Goal: Task Accomplishment & Management: Use online tool/utility

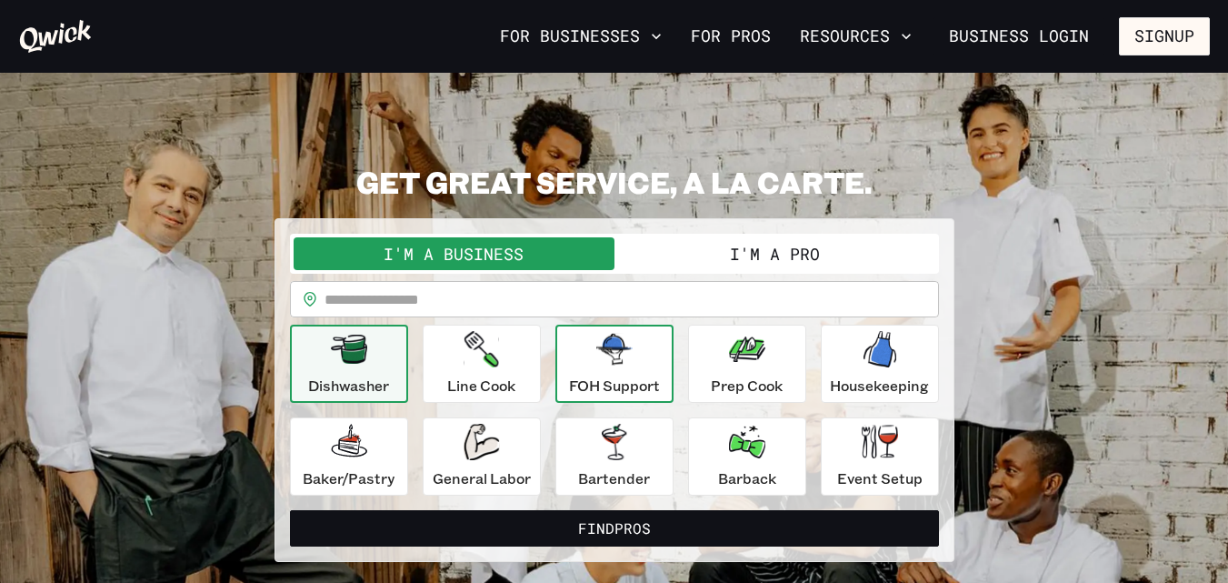
click at [630, 379] on p "FOH Support" at bounding box center [614, 385] width 91 height 22
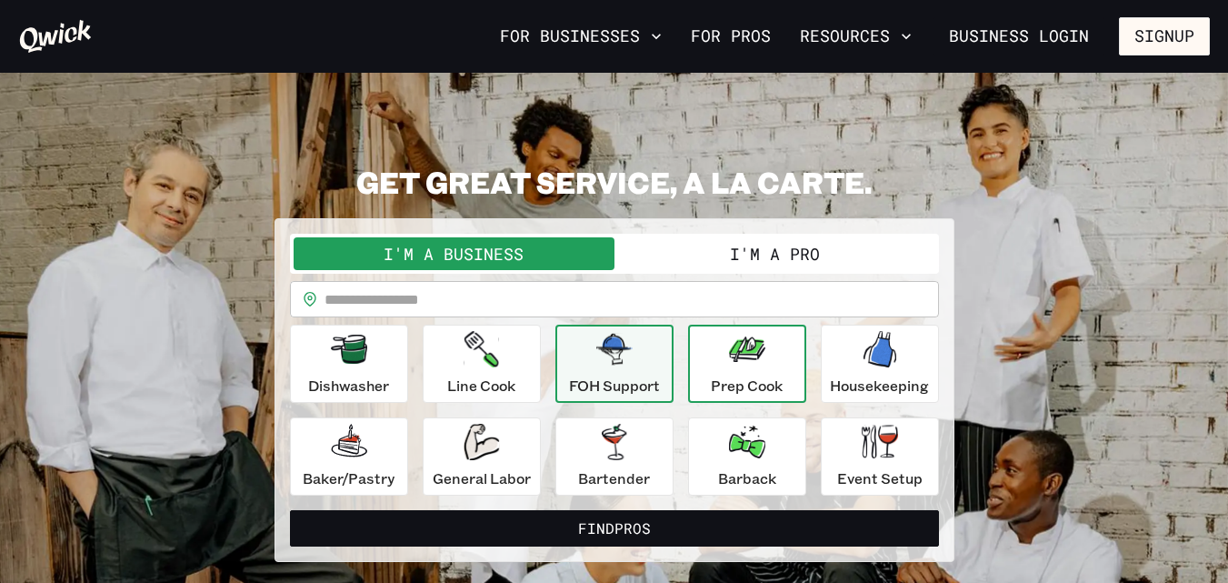
drag, startPoint x: 738, startPoint y: 374, endPoint x: 755, endPoint y: 378, distance: 17.6
click at [741, 374] on p "Prep Cook" at bounding box center [747, 385] width 72 height 22
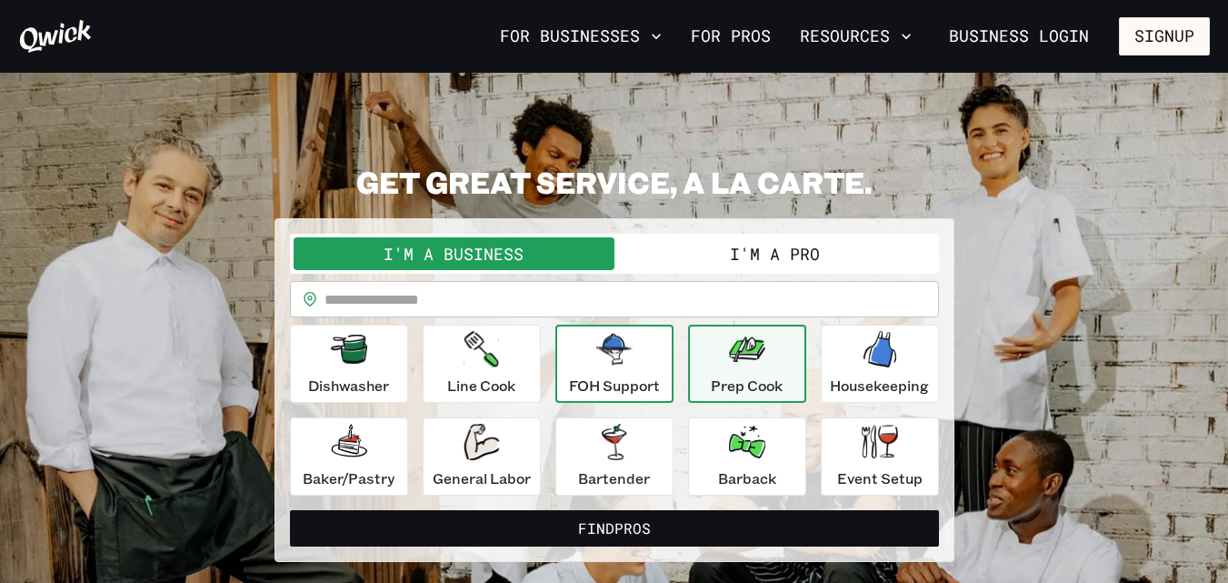
click at [640, 364] on div "FOH Support" at bounding box center [614, 363] width 91 height 65
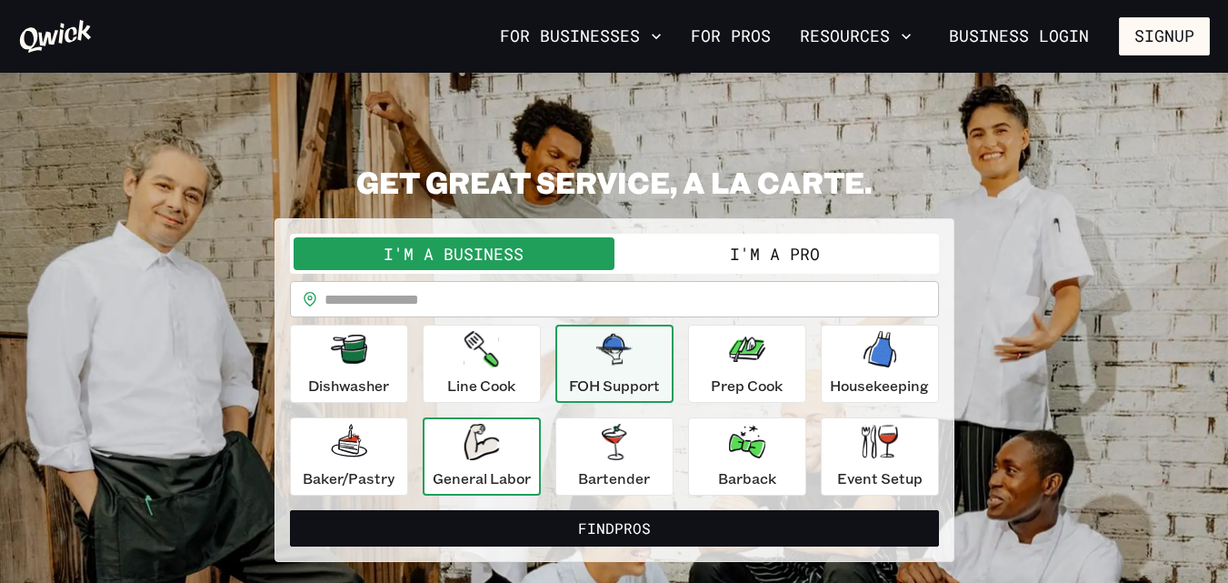
click at [487, 473] on p "General Labor" at bounding box center [482, 478] width 98 height 22
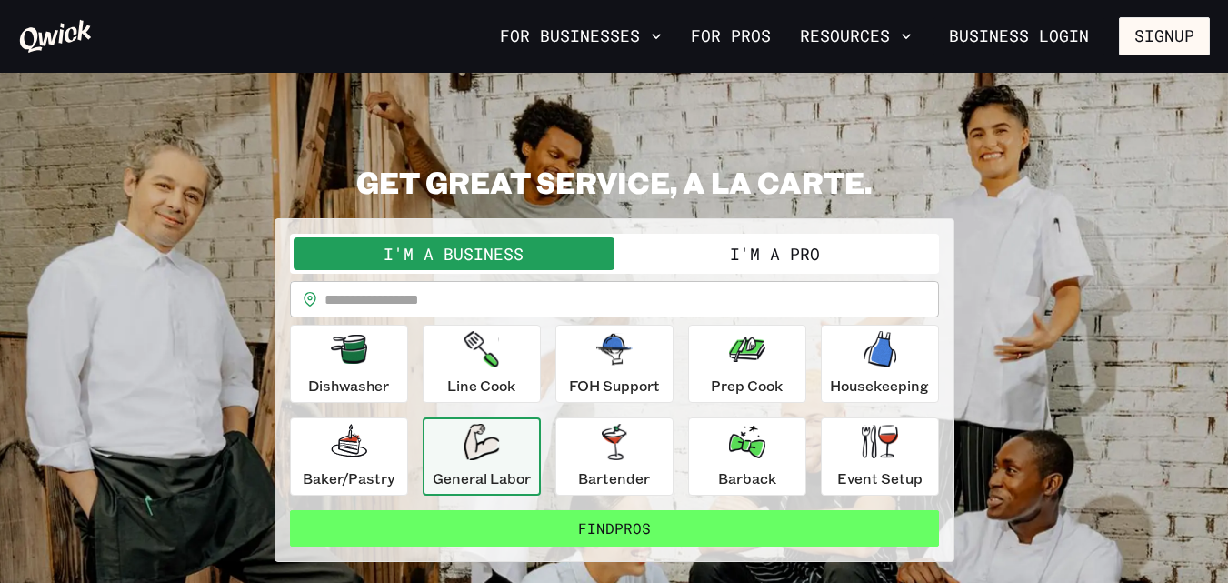
click at [557, 535] on button "Find Pros" at bounding box center [614, 528] width 649 height 36
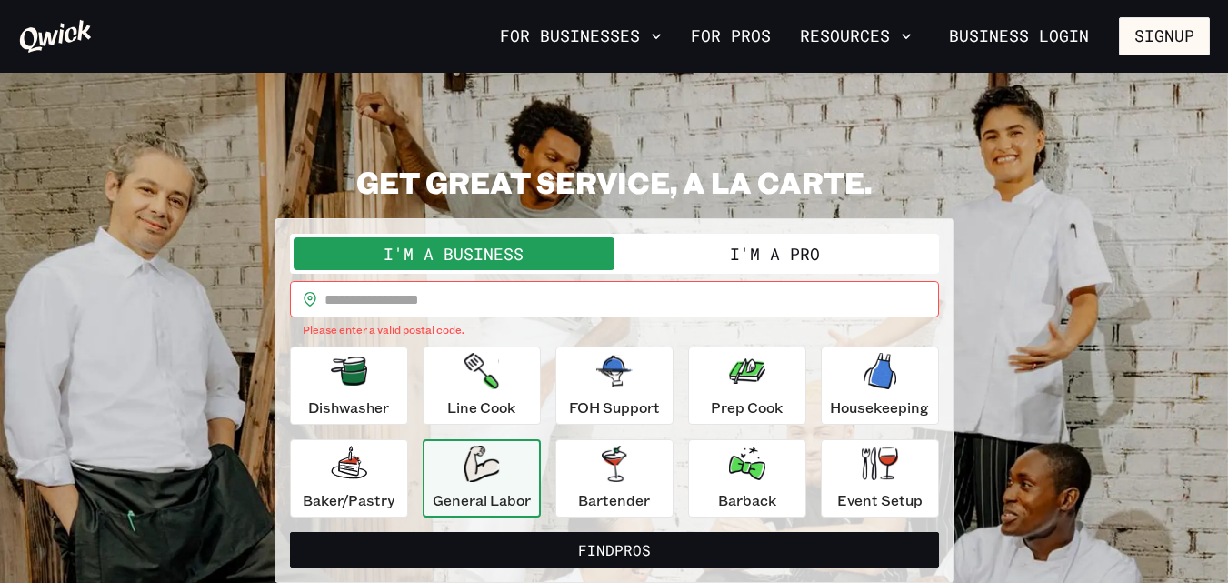
click at [817, 263] on button "I'm a Pro" at bounding box center [774, 253] width 321 height 33
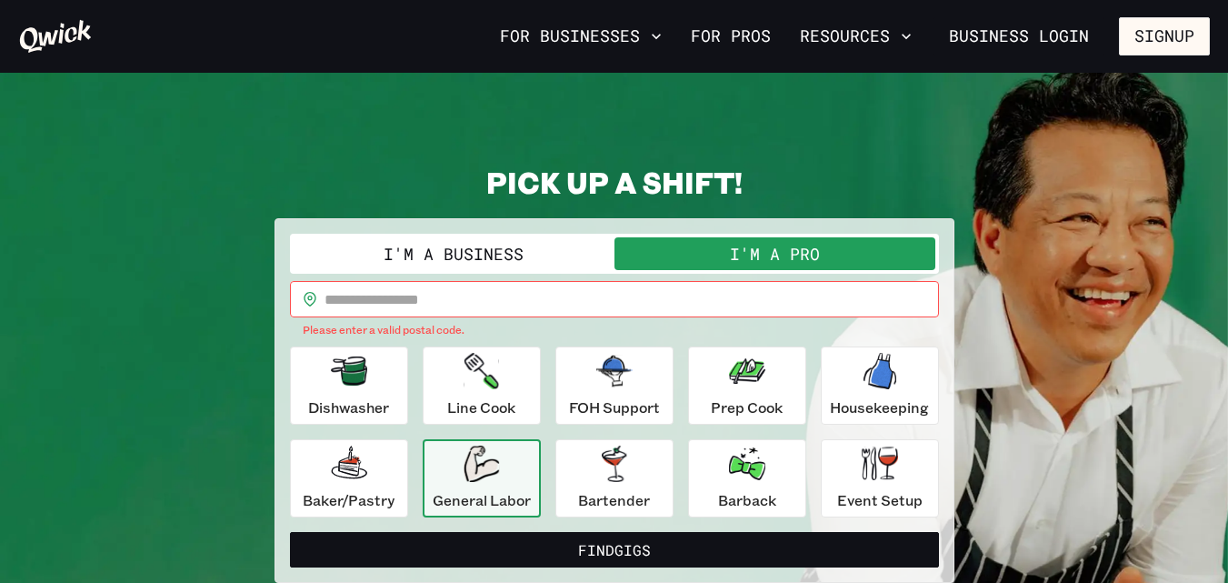
click at [365, 299] on input "text" at bounding box center [631, 299] width 614 height 36
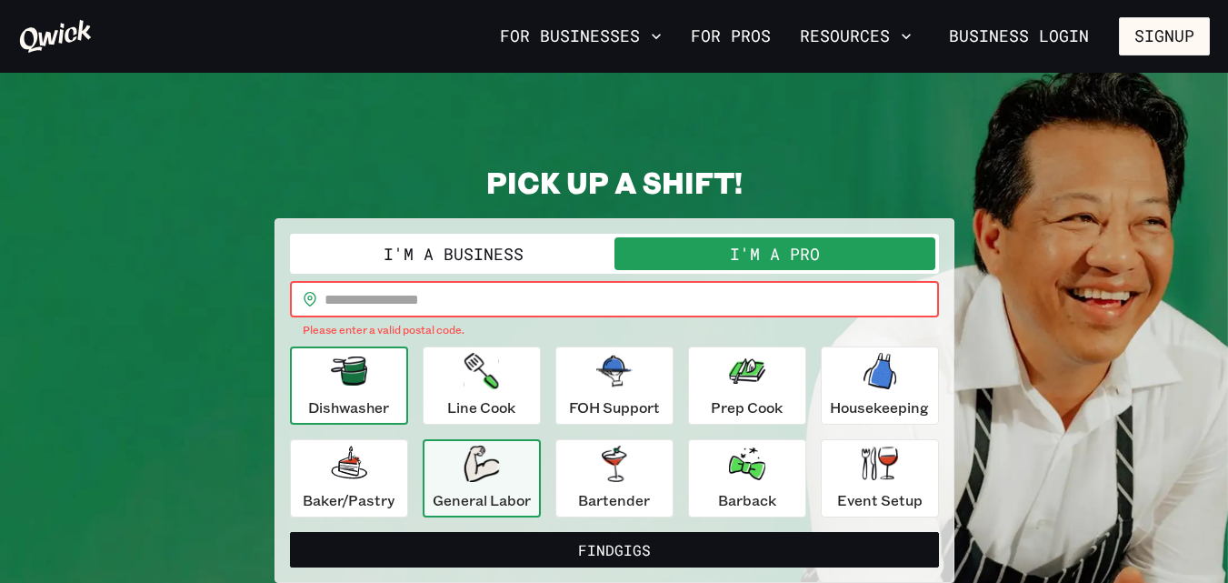
type input "*****"
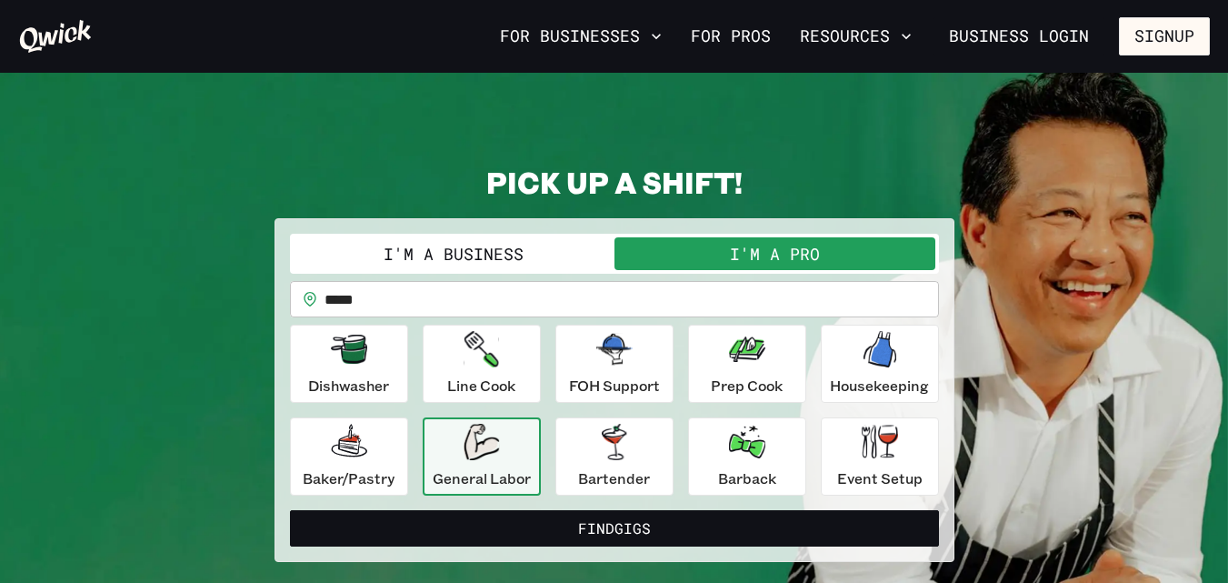
click at [463, 460] on div "General Labor" at bounding box center [482, 455] width 98 height 65
click at [891, 445] on icon "button" at bounding box center [879, 441] width 36 height 34
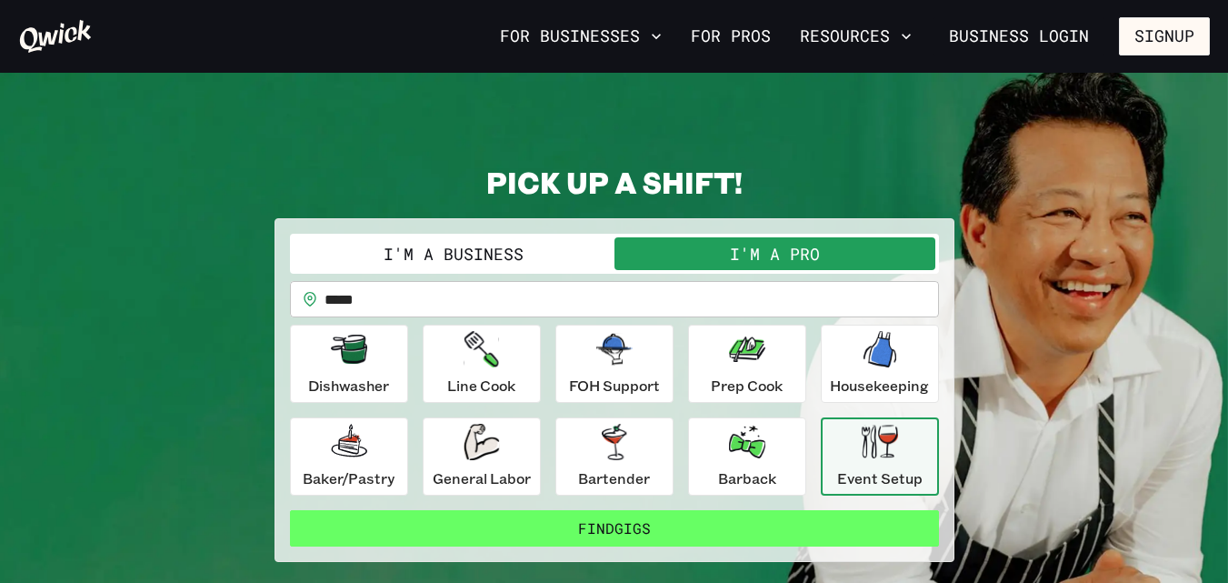
click at [636, 535] on button "Find Gigs" at bounding box center [614, 528] width 649 height 36
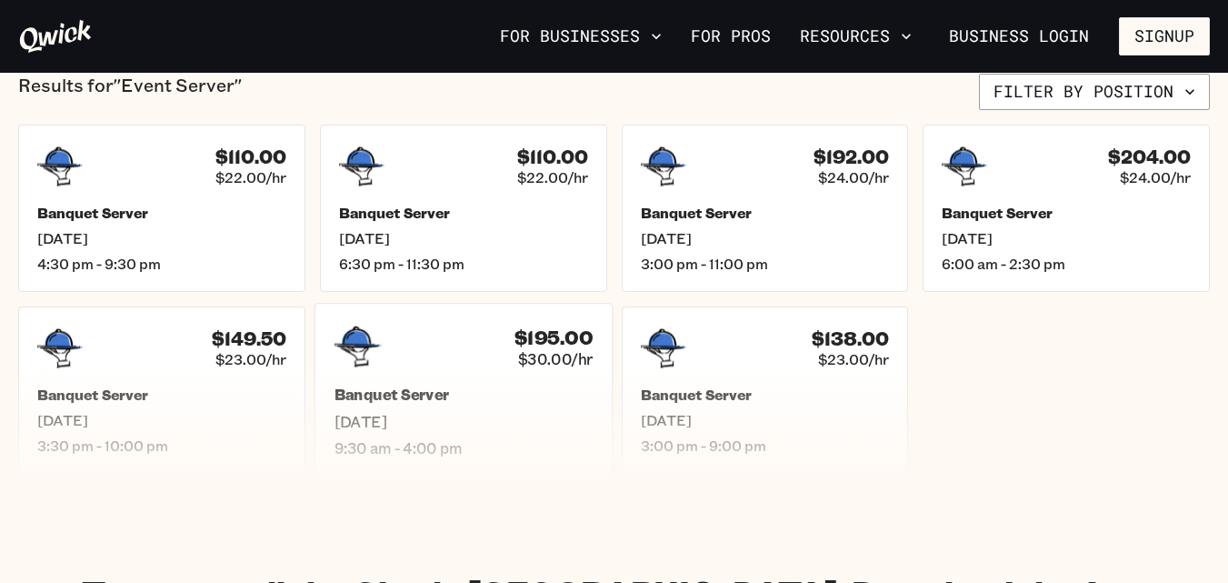
scroll to position [454, 0]
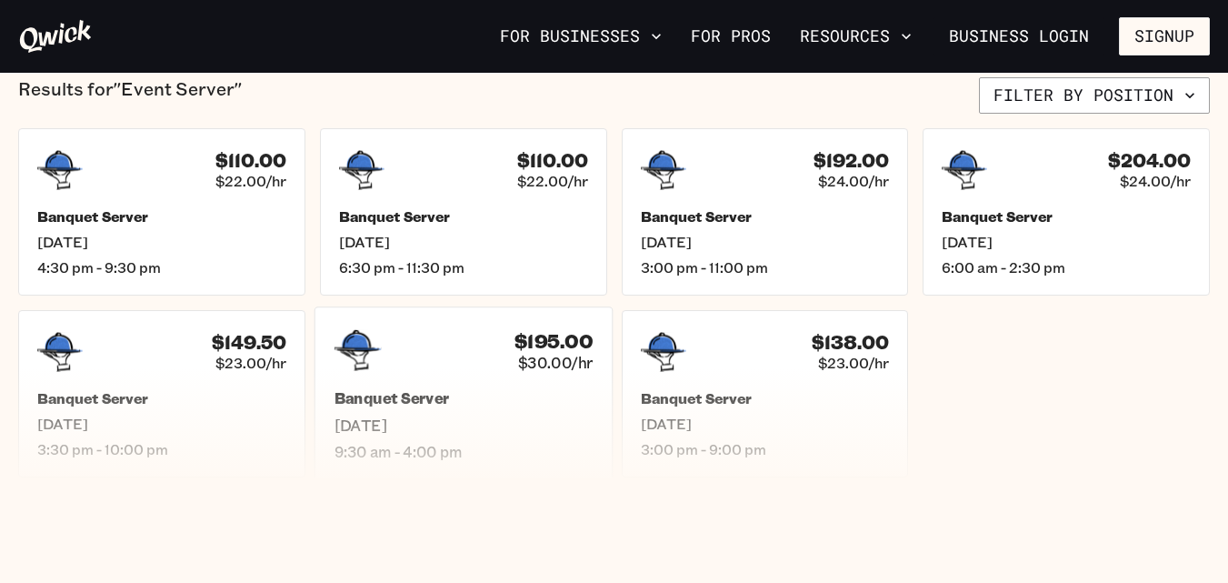
click at [500, 412] on div "Banquet Server [DATE] 9:30 am - 4:00 pm" at bounding box center [463, 425] width 259 height 72
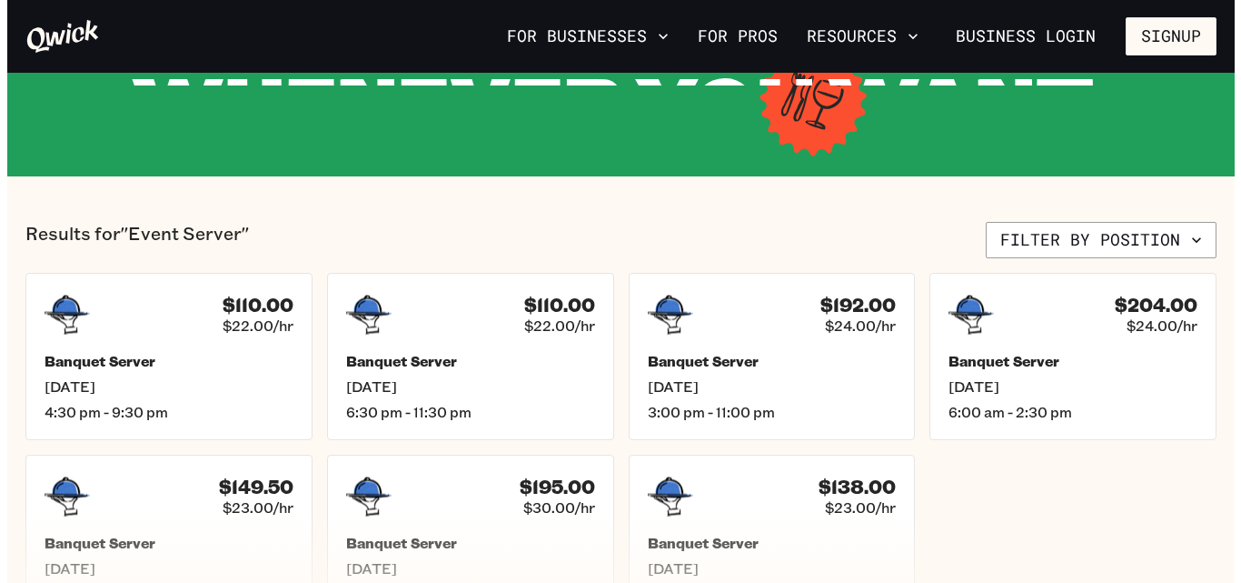
scroll to position [273, 0]
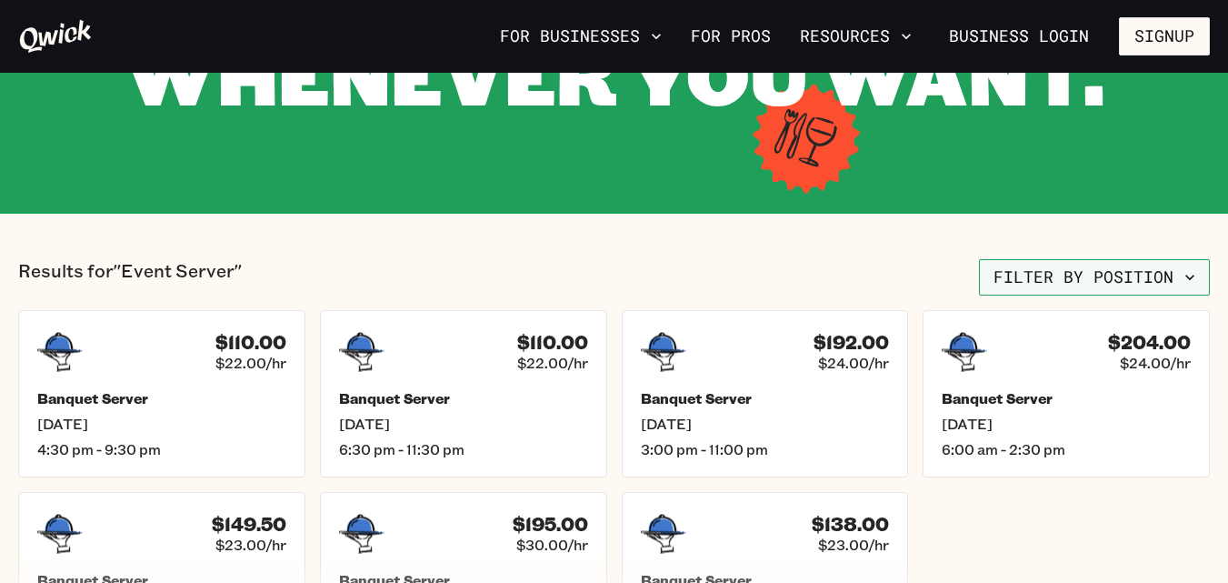
click at [1073, 279] on button "Filter by position" at bounding box center [1094, 277] width 231 height 36
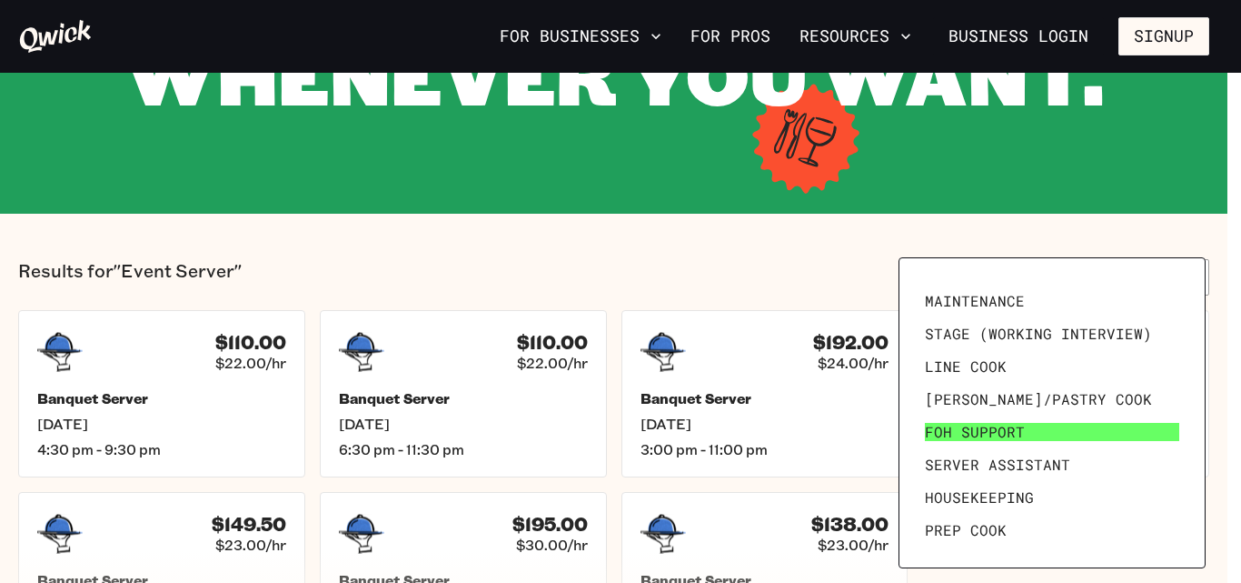
scroll to position [0, 0]
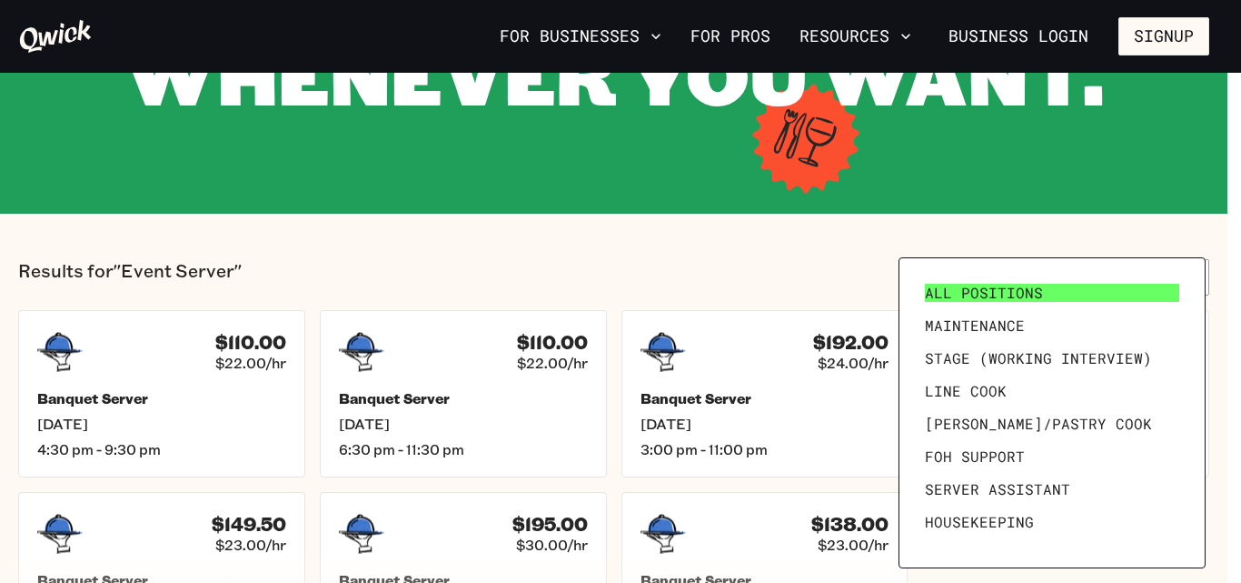
click at [997, 291] on span "All Positions" at bounding box center [984, 293] width 118 height 18
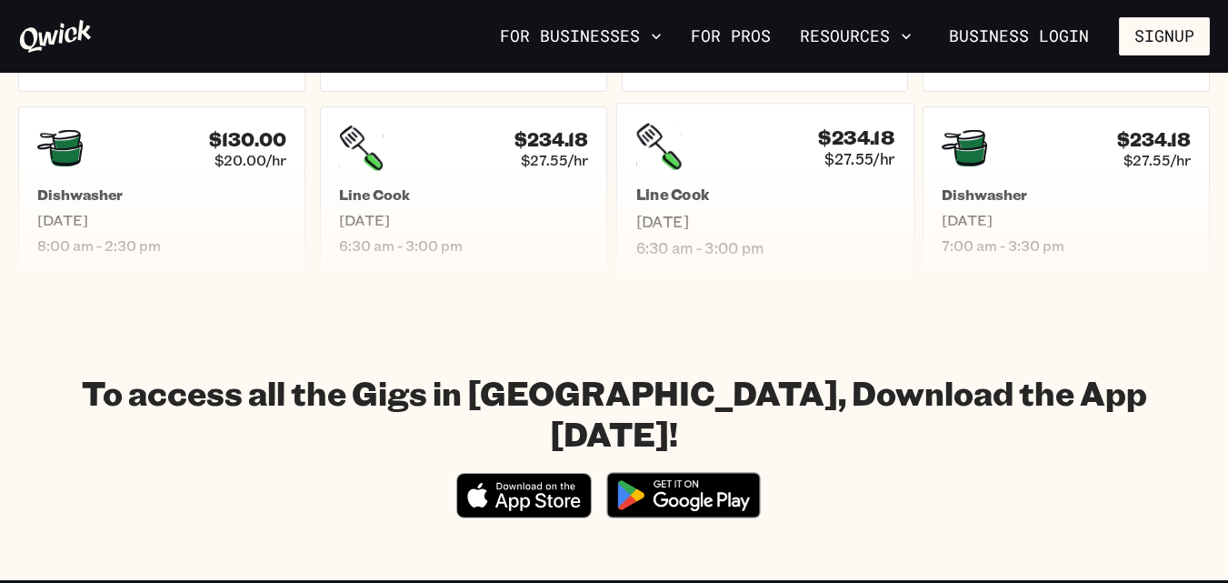
scroll to position [1181, 0]
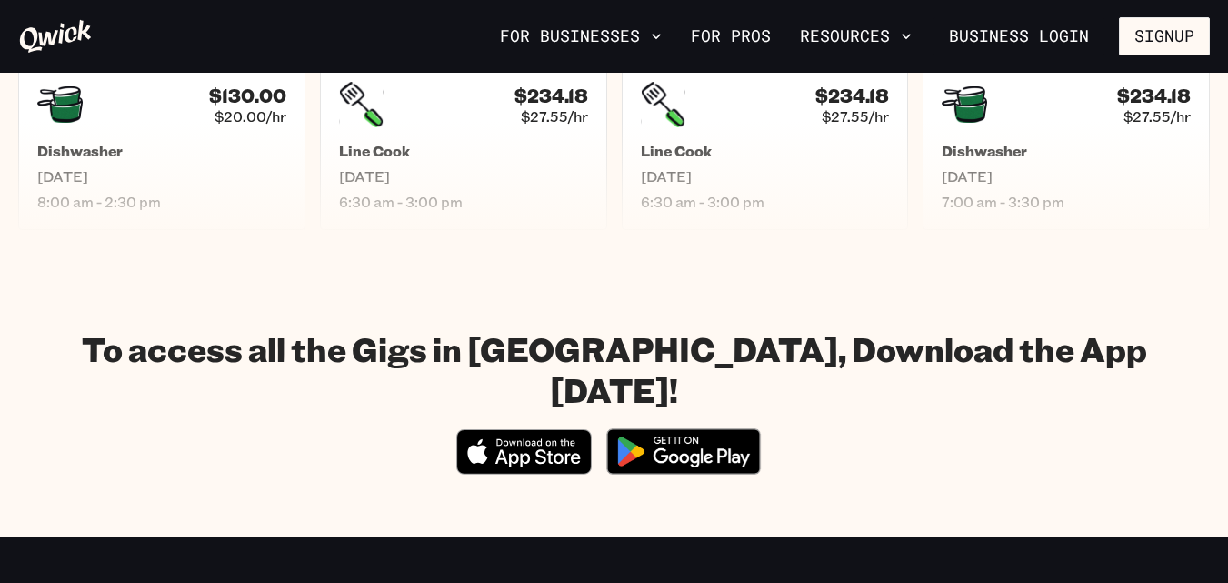
click at [668, 417] on img at bounding box center [683, 451] width 176 height 68
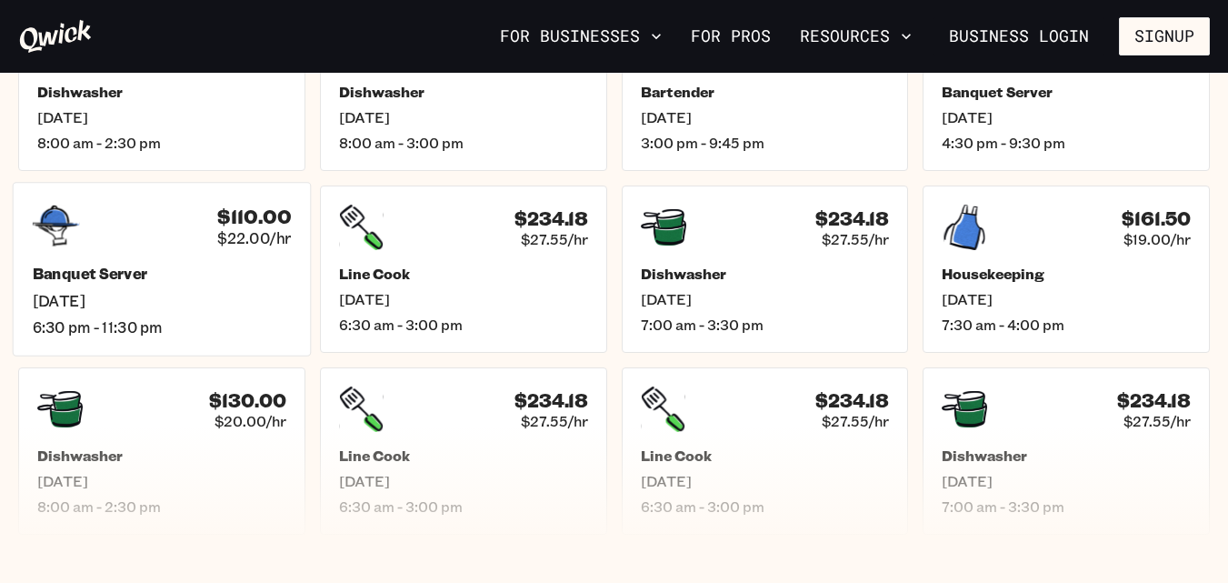
scroll to position [909, 0]
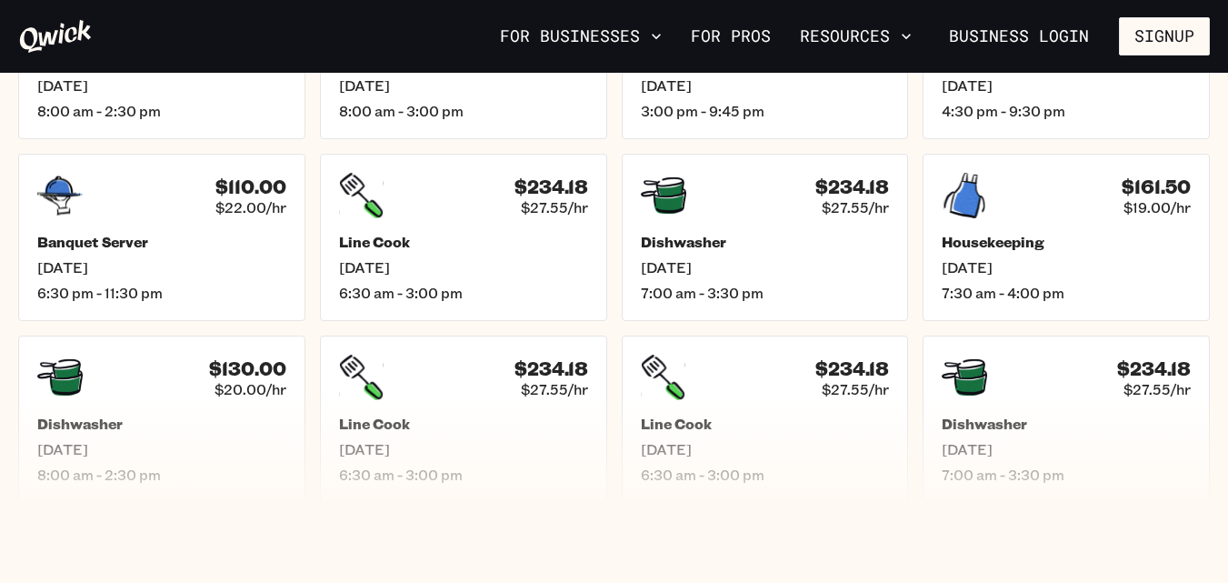
click at [40, 36] on icon at bounding box center [56, 36] width 72 height 33
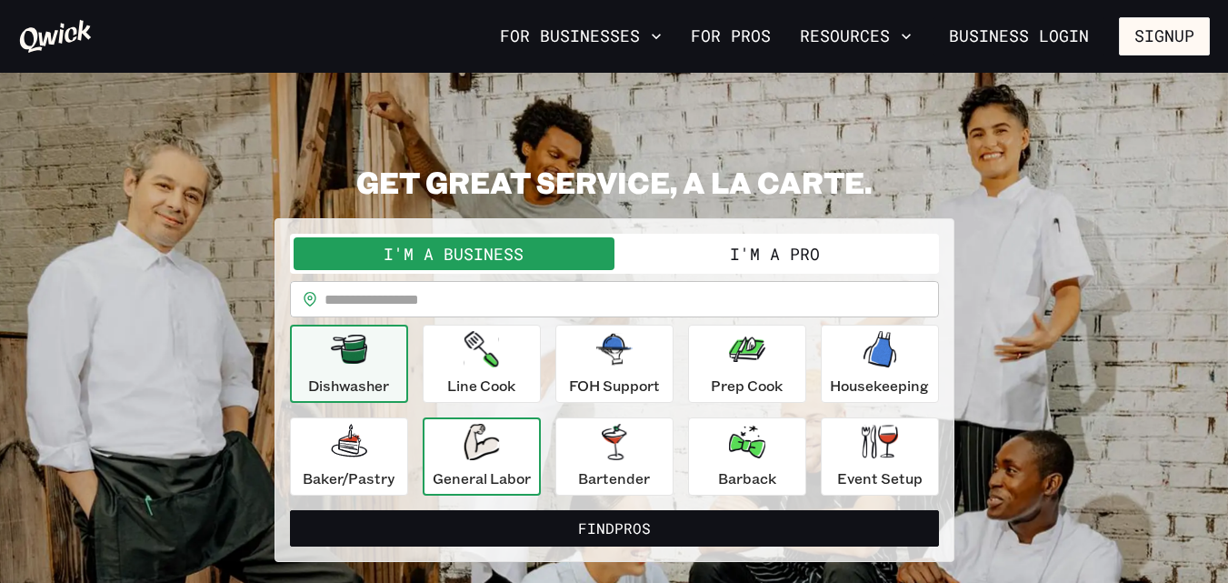
click at [449, 467] on p "General Labor" at bounding box center [482, 478] width 98 height 22
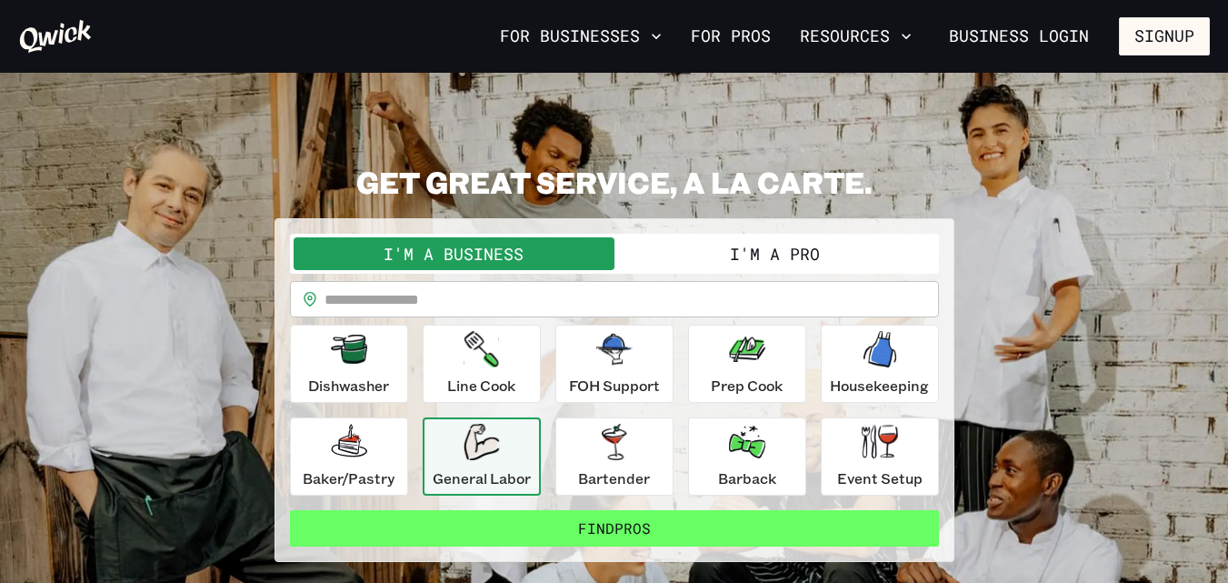
click at [563, 530] on button "Find Pros" at bounding box center [614, 528] width 649 height 36
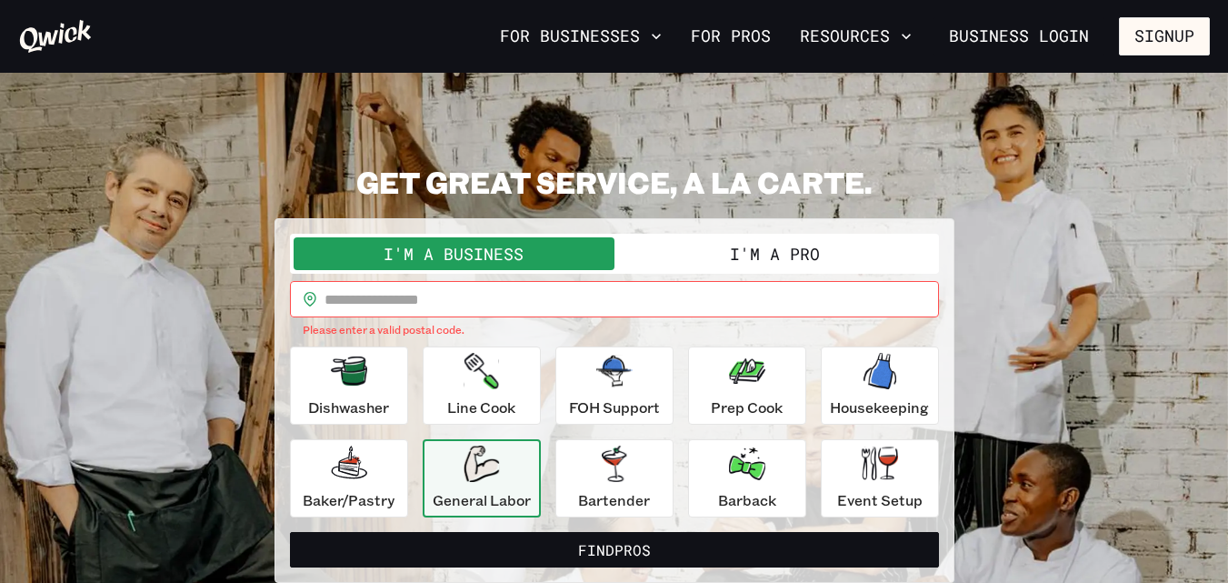
click at [755, 244] on button "I'm a Pro" at bounding box center [774, 253] width 321 height 33
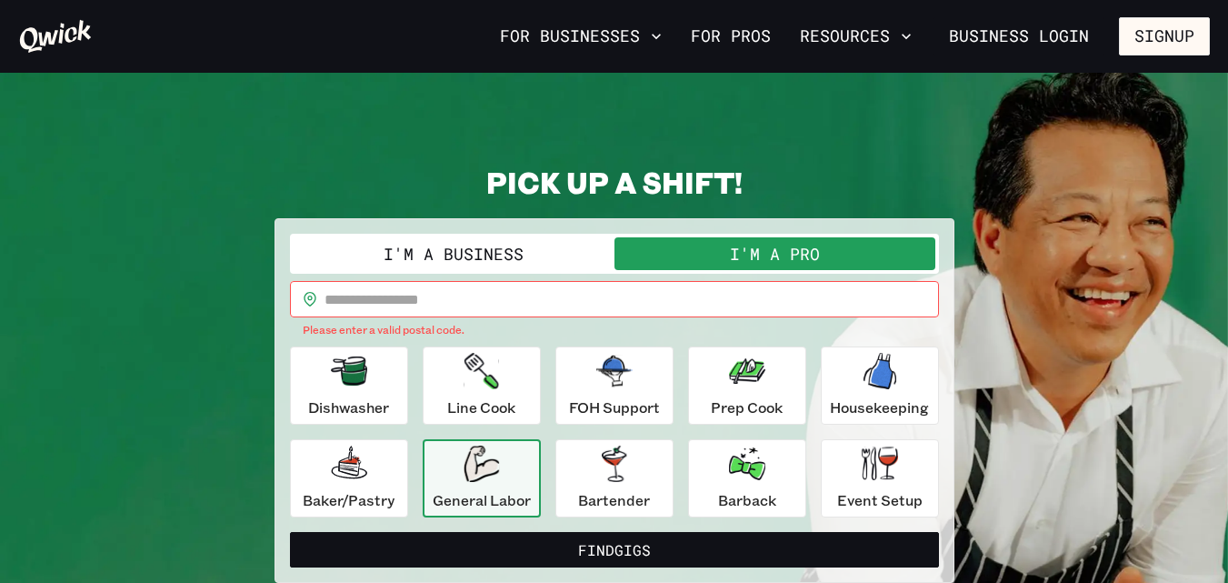
click at [490, 463] on icon "button" at bounding box center [480, 463] width 35 height 36
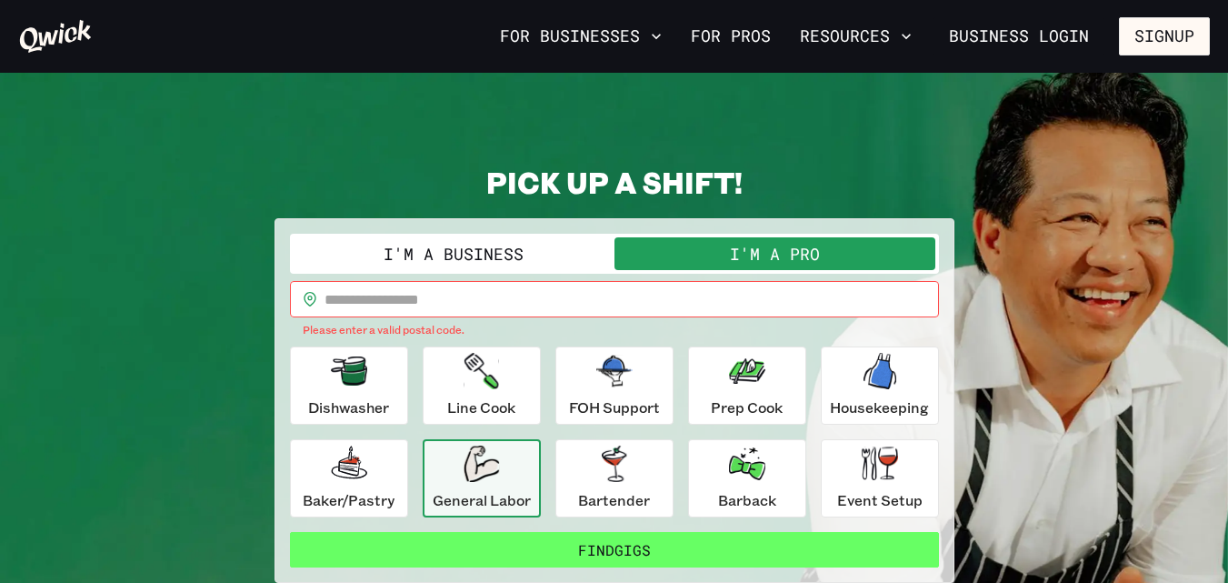
click at [584, 550] on button "Find Gigs" at bounding box center [614, 550] width 649 height 36
drag, startPoint x: 601, startPoint y: 551, endPoint x: 583, endPoint y: 543, distance: 19.1
click at [583, 543] on button "Find Gigs" at bounding box center [614, 550] width 649 height 36
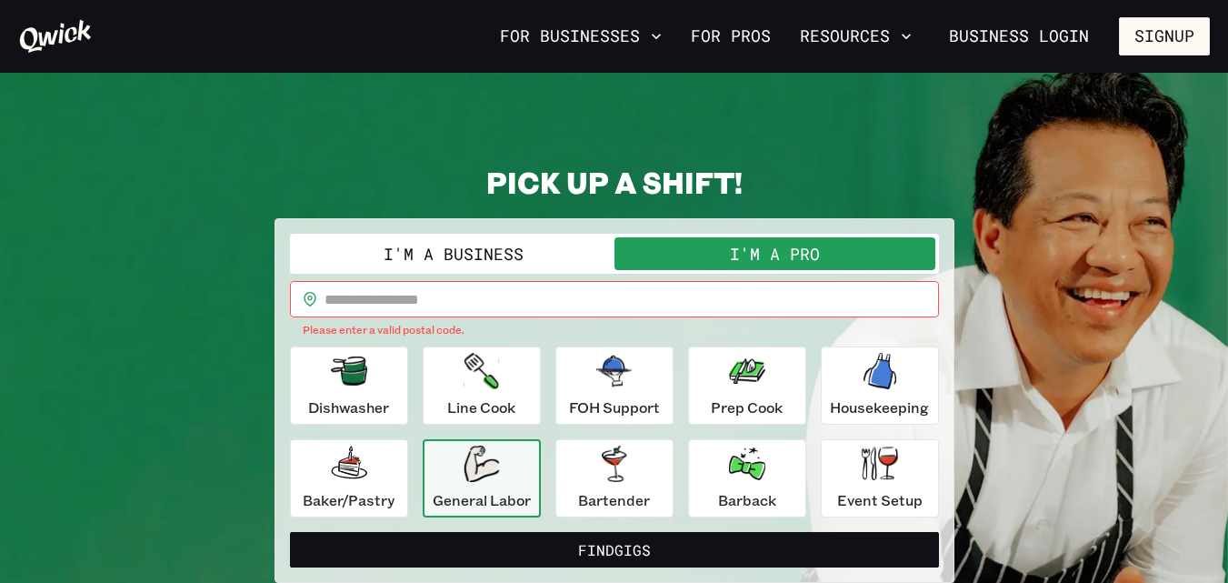
click at [498, 467] on icon "button" at bounding box center [480, 463] width 35 height 36
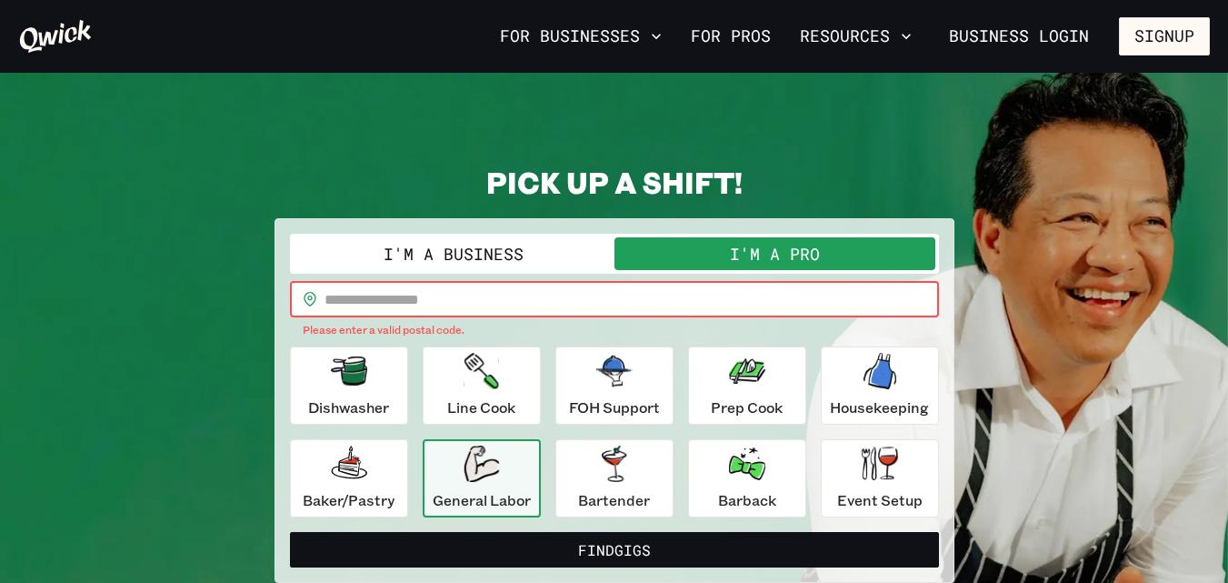
click at [435, 314] on input "text" at bounding box center [631, 299] width 614 height 36
type input "*****"
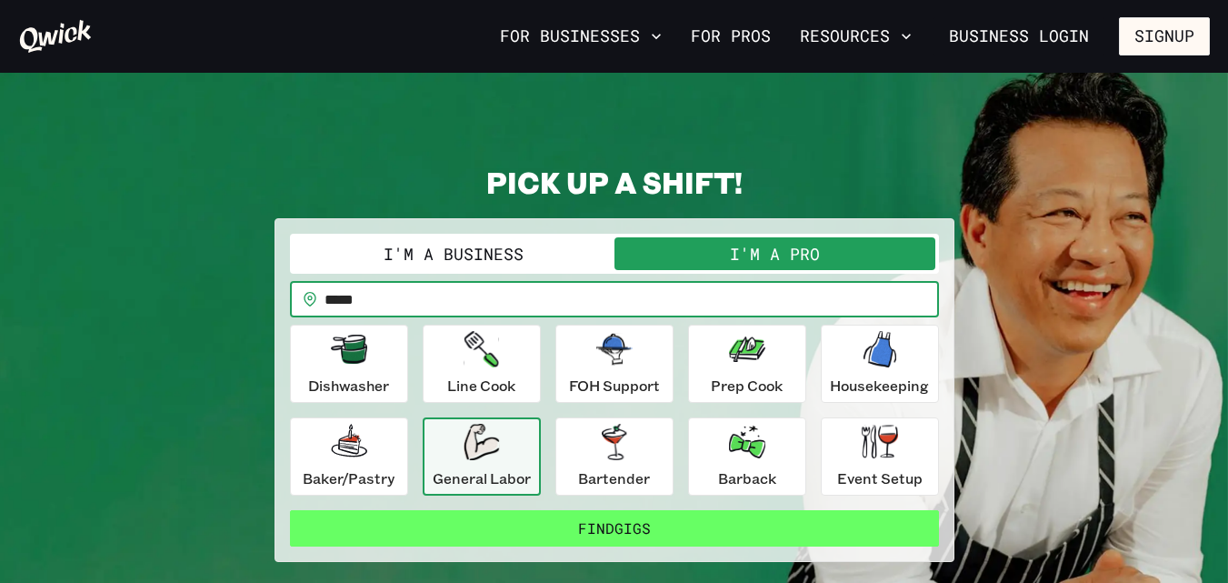
click at [579, 525] on button "Find Gigs" at bounding box center [614, 528] width 649 height 36
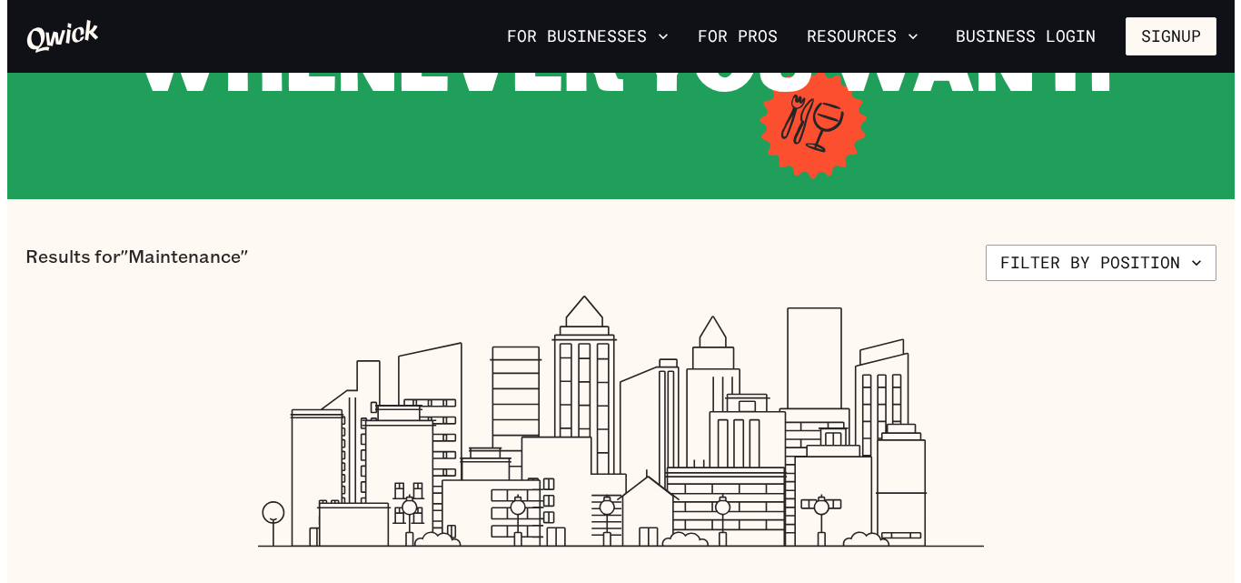
scroll to position [182, 0]
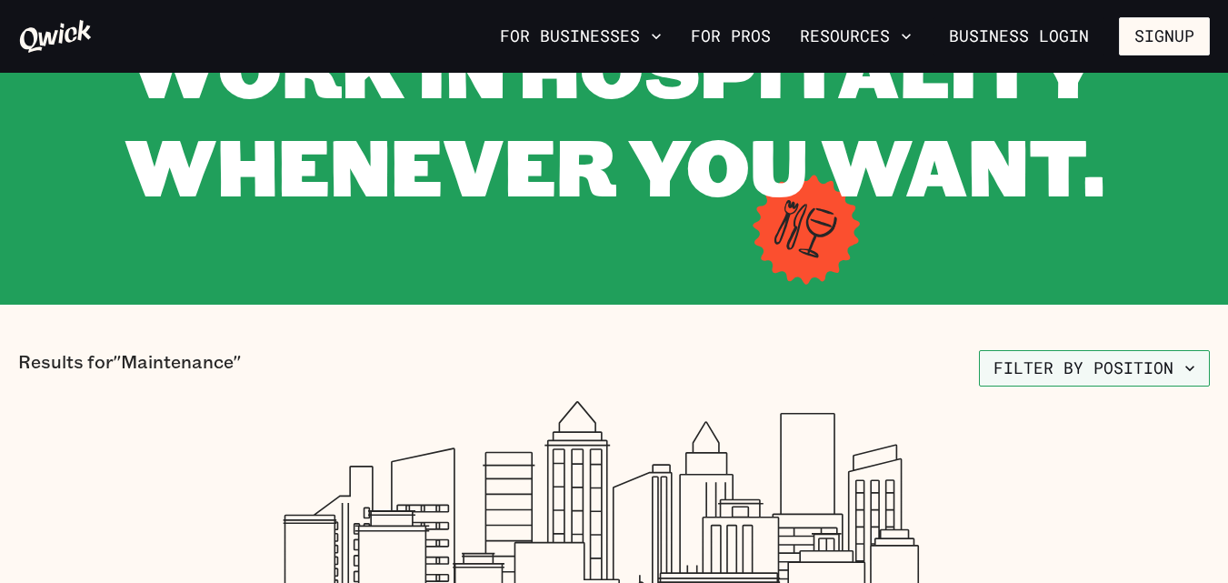
click at [1135, 367] on button "Filter by position" at bounding box center [1094, 368] width 231 height 36
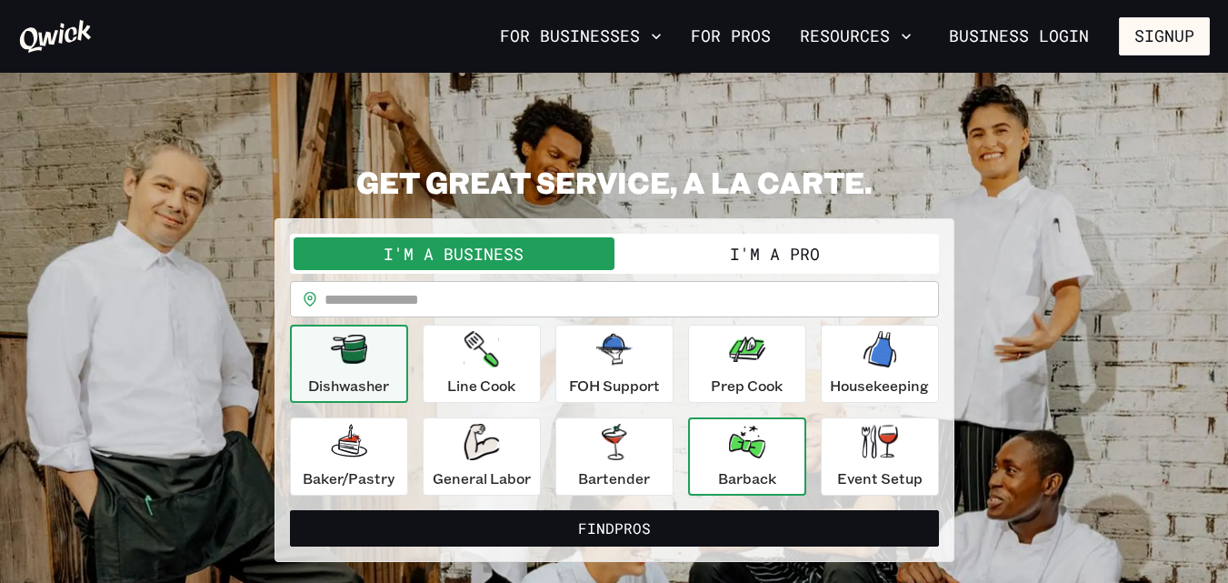
click at [767, 452] on div "Barback" at bounding box center [747, 455] width 58 height 65
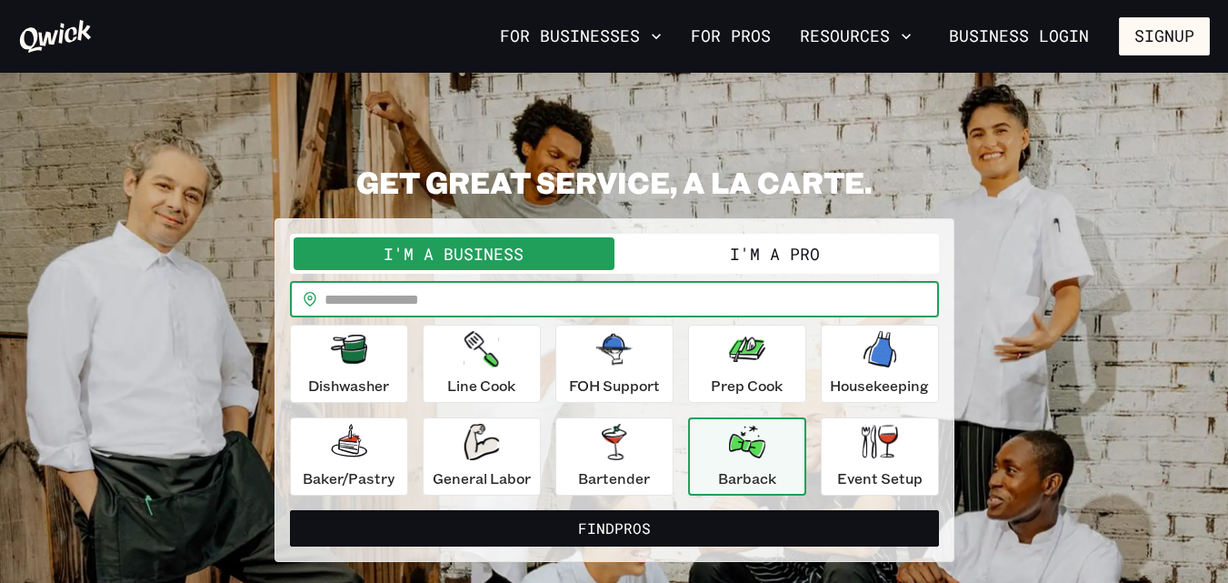
click at [543, 312] on input "text" at bounding box center [631, 299] width 614 height 36
type input "*****"
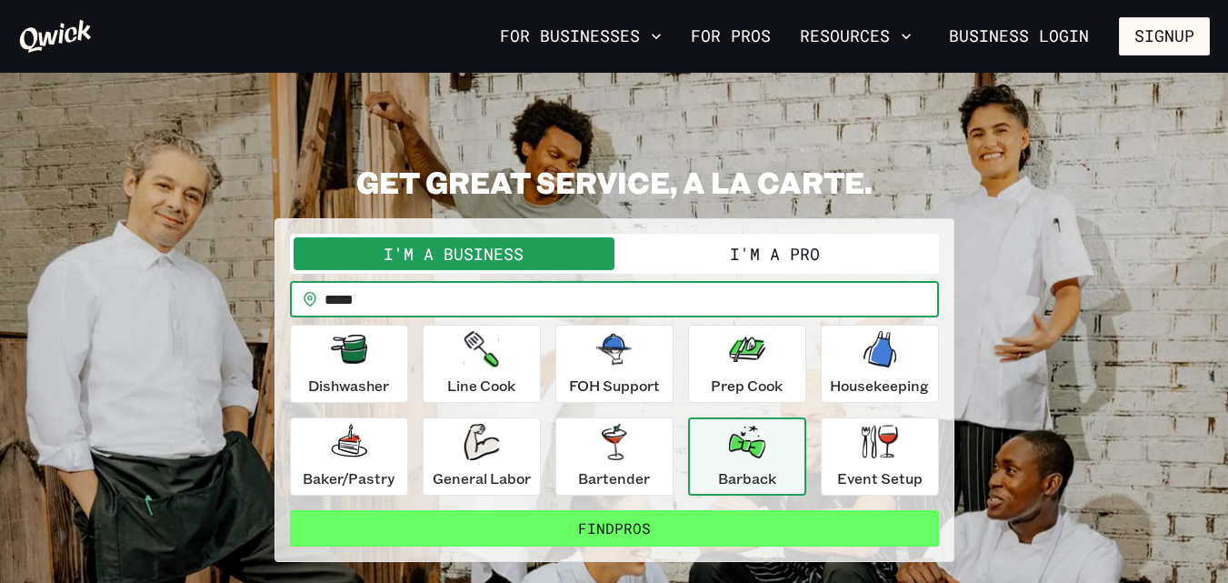
click at [589, 514] on button "Find Pros" at bounding box center [614, 528] width 649 height 36
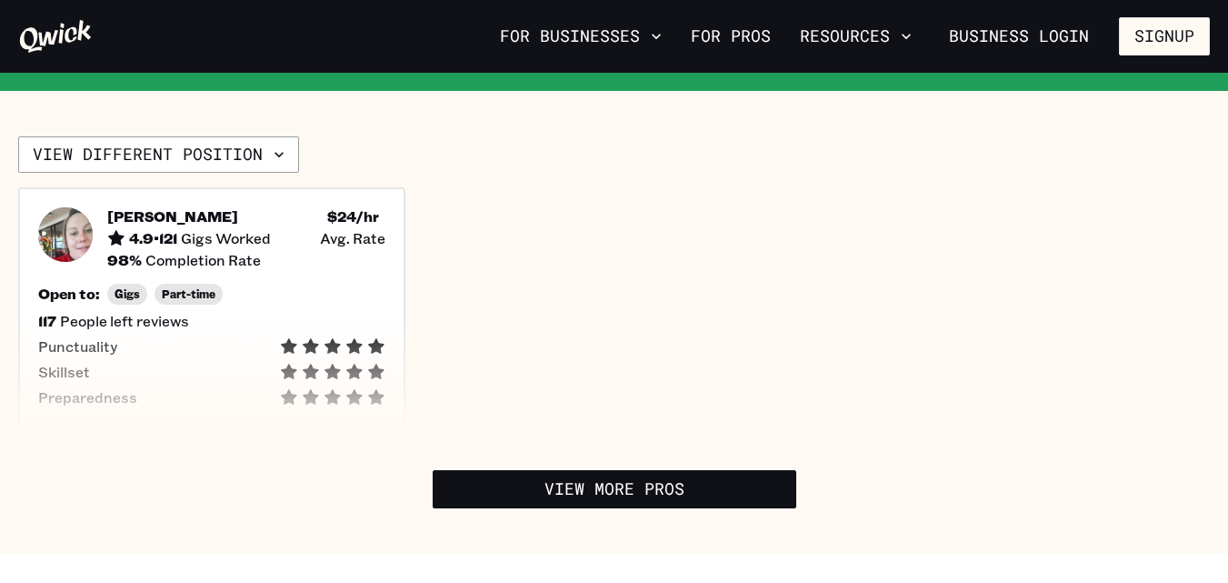
scroll to position [363, 0]
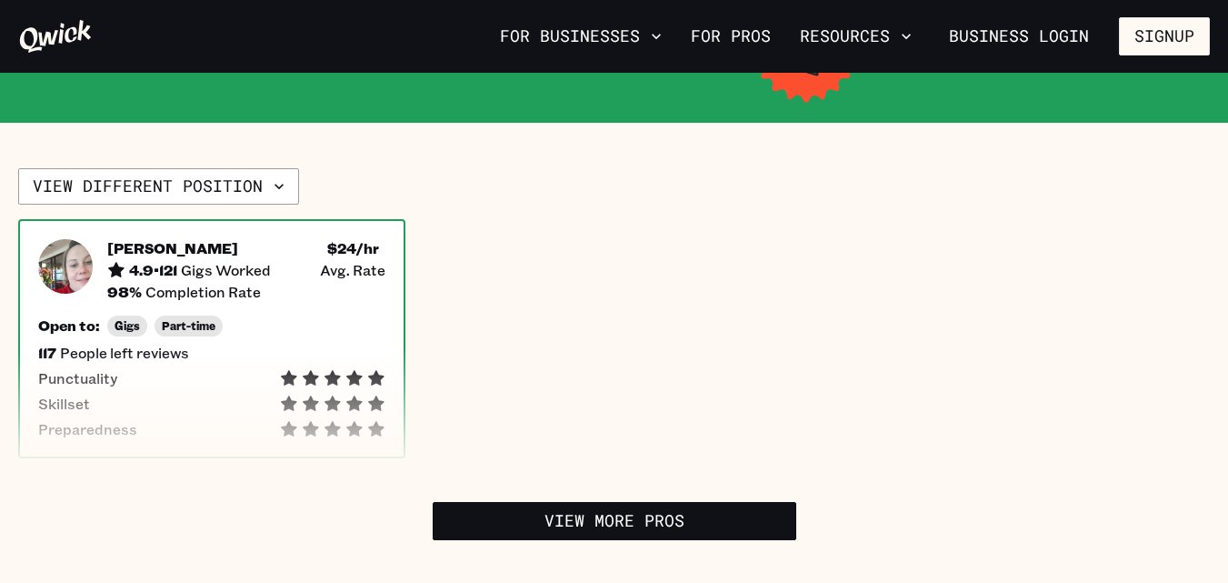
click at [75, 268] on img at bounding box center [65, 266] width 55 height 55
